Goal: Information Seeking & Learning: Find specific fact

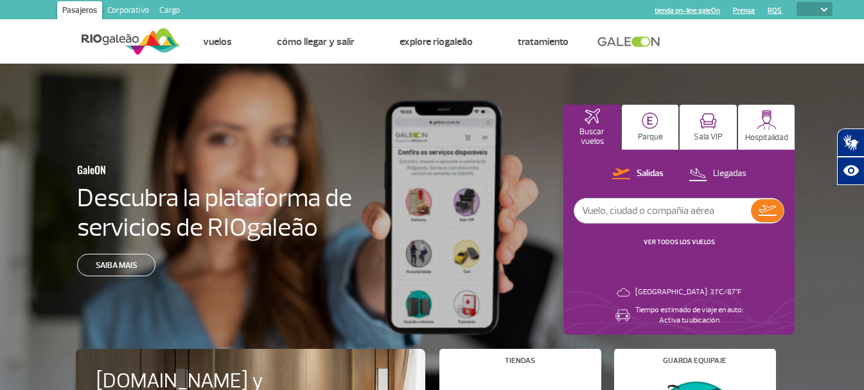
click at [821, 9] on div "PT ENG ESP" at bounding box center [807, 10] width 51 height 16
select select "es"
click at [797, 2] on select "PT ENG ESP" at bounding box center [815, 9] width 36 height 14
select select "es"
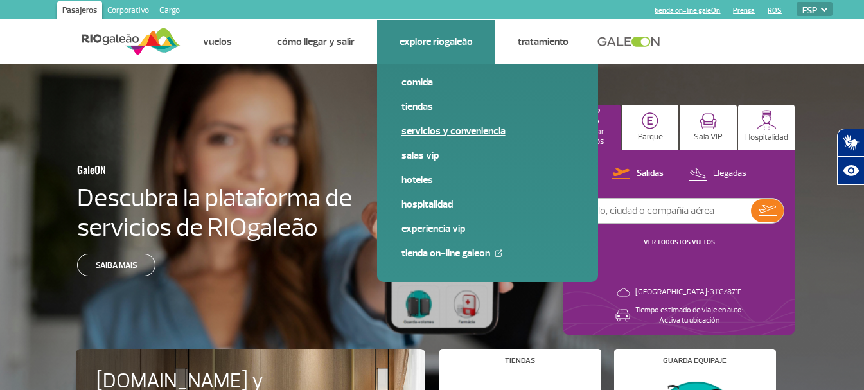
click at [488, 129] on link "Servicios y Conveniencia" at bounding box center [488, 131] width 172 height 14
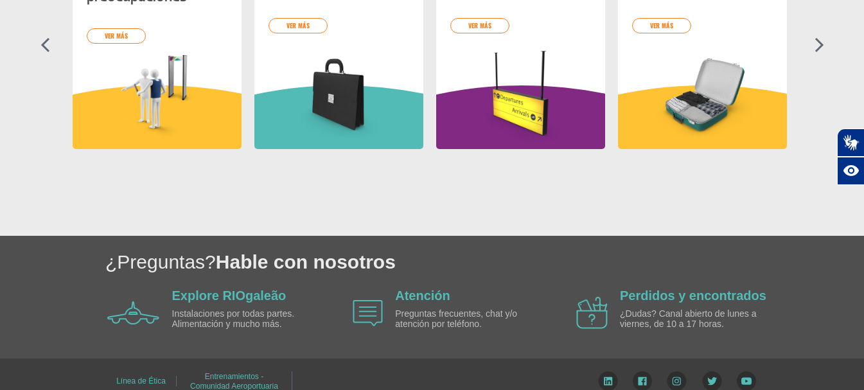
scroll to position [705, 0]
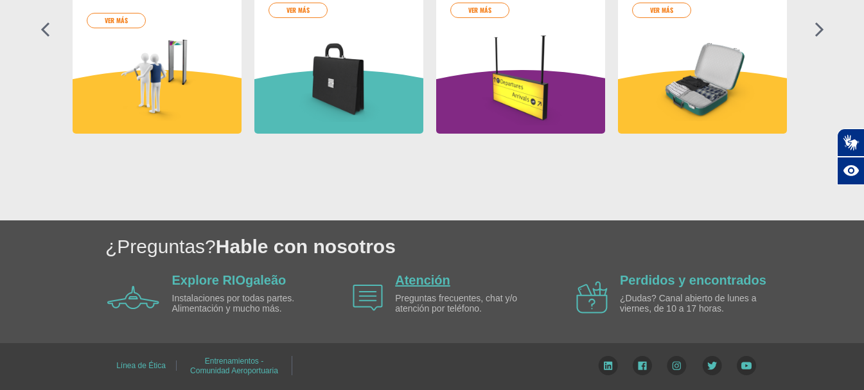
click at [407, 283] on link "Atención" at bounding box center [422, 280] width 55 height 14
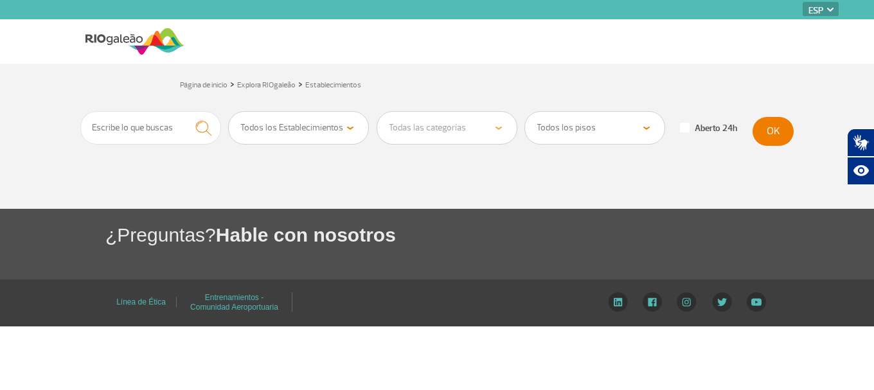
select select "es"
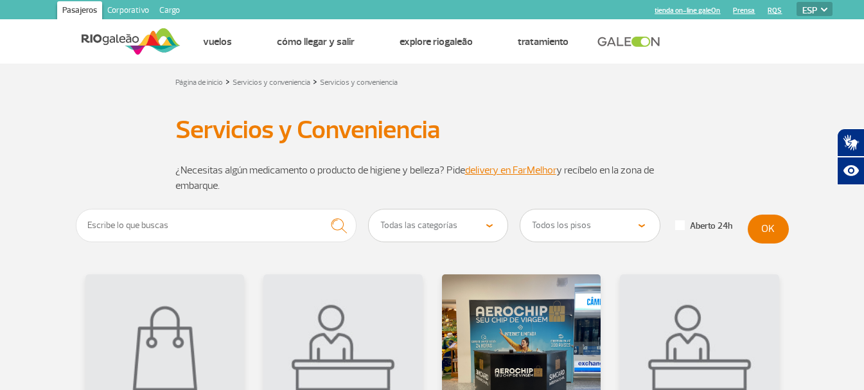
click at [488, 224] on select "Todas las categorías Tienda de conveniencia Servicios Financieros Farmacia Saló…" at bounding box center [438, 225] width 139 height 32
click at [182, 227] on input "text" at bounding box center [216, 225] width 281 height 33
type input "enchufes corriente 220 volt"
click at [779, 232] on button "OK" at bounding box center [768, 229] width 41 height 29
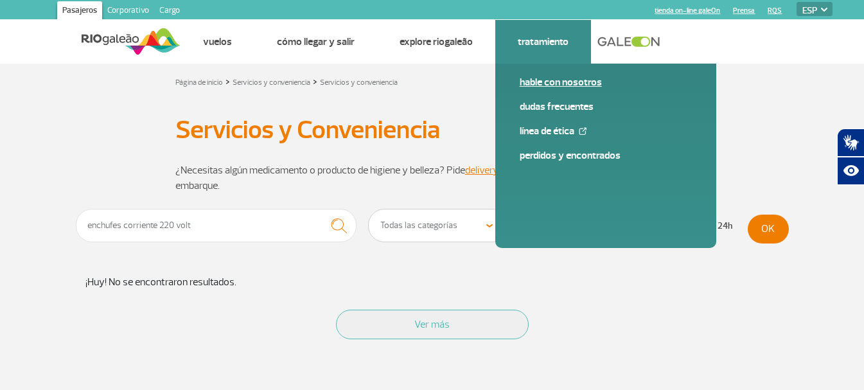
click at [556, 81] on link "Hable con nosotros" at bounding box center [606, 82] width 172 height 14
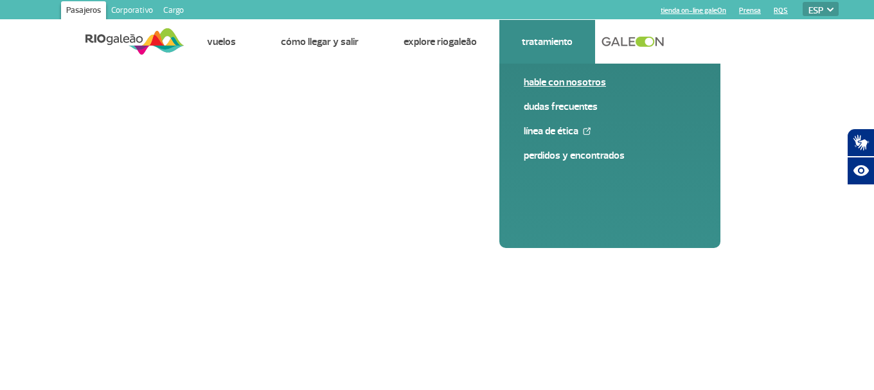
click at [587, 84] on link "Hable con nosotros" at bounding box center [610, 82] width 172 height 14
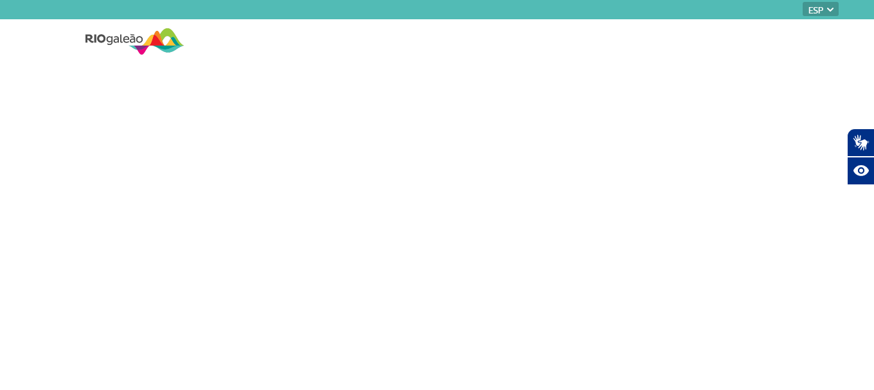
select select "es"
